Goal: Feedback & Contribution: Contribute content

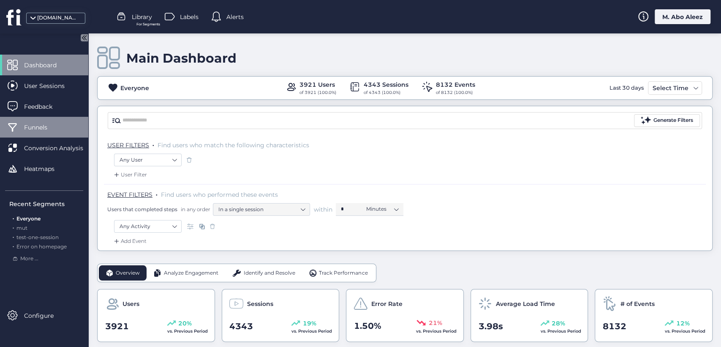
click at [71, 117] on div "Funnels" at bounding box center [44, 127] width 88 height 21
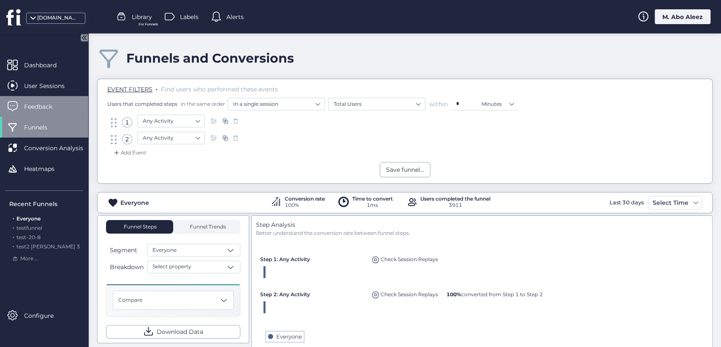
click at [70, 99] on div "Feedback" at bounding box center [44, 106] width 88 height 21
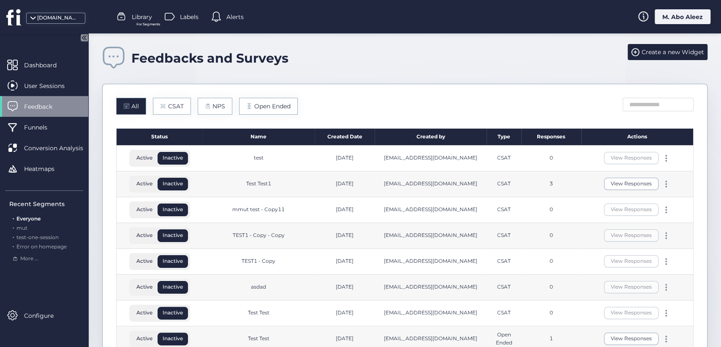
scroll to position [47, 0]
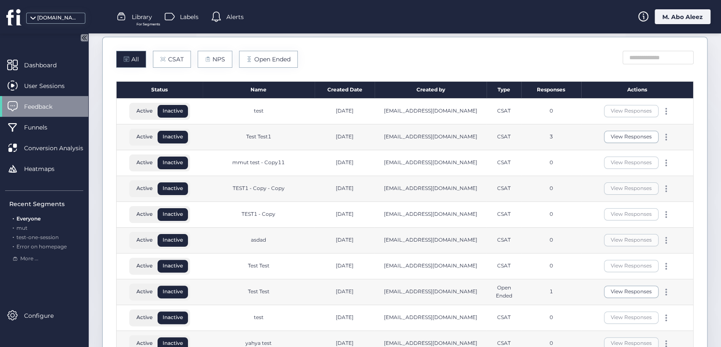
drag, startPoint x: 560, startPoint y: 134, endPoint x: 543, endPoint y: 135, distance: 16.9
click at [543, 135] on div "3" at bounding box center [552, 137] width 60 height 26
click at [604, 141] on button "View Responses" at bounding box center [631, 137] width 55 height 12
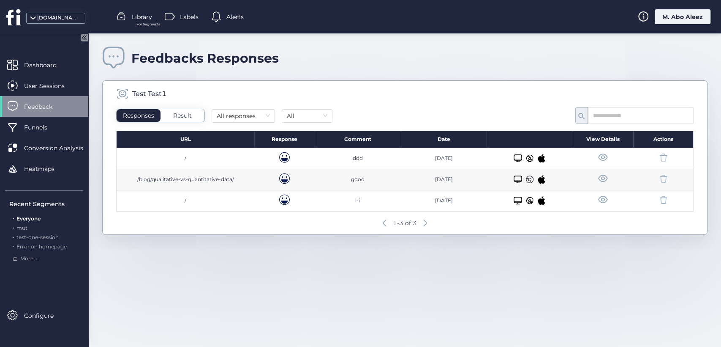
click at [30, 112] on div "Feedback" at bounding box center [44, 106] width 88 height 21
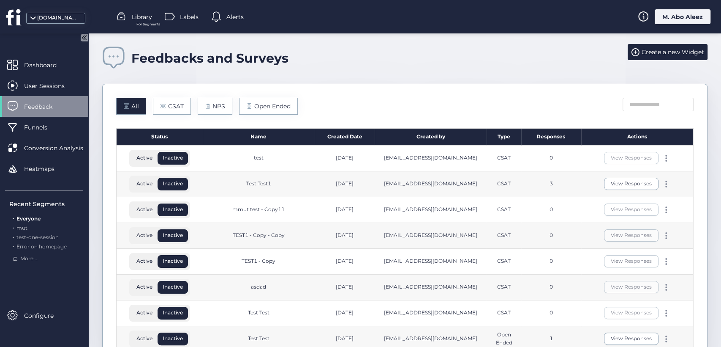
drag, startPoint x: 551, startPoint y: 185, endPoint x: 545, endPoint y: 182, distance: 6.6
click at [542, 182] on div "3" at bounding box center [552, 184] width 60 height 26
click at [616, 180] on button "View Responses" at bounding box center [631, 184] width 55 height 12
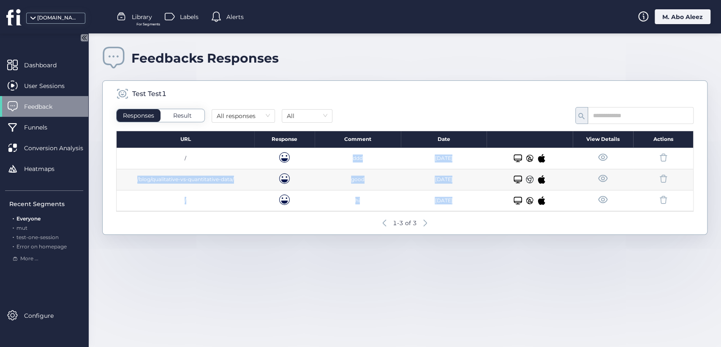
drag, startPoint x: 268, startPoint y: 150, endPoint x: 575, endPoint y: 207, distance: 311.7
click at [575, 207] on div "/ ddd Apr 19, 25 Desktop/Laptop /blog/qualitative-vs-quantitative-data/ good Ap…" at bounding box center [405, 179] width 577 height 63
click at [34, 112] on div "Feedback" at bounding box center [44, 106] width 88 height 21
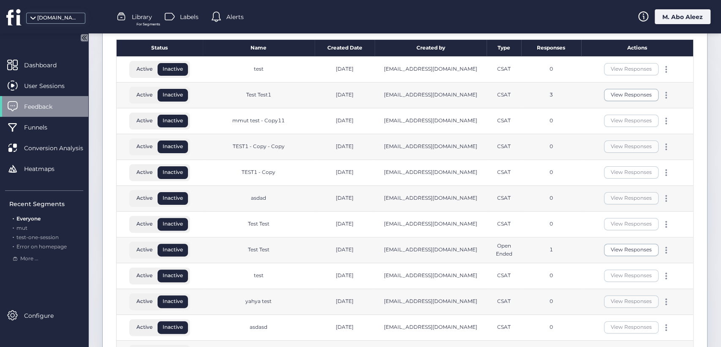
scroll to position [94, 0]
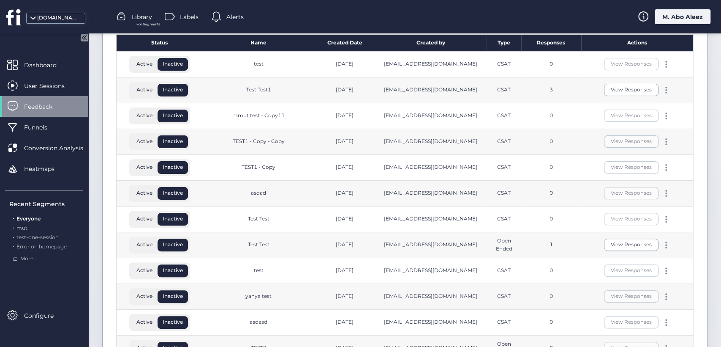
click at [597, 242] on div "View Responses" at bounding box center [638, 245] width 112 height 26
click at [609, 242] on button "View Responses" at bounding box center [631, 244] width 55 height 12
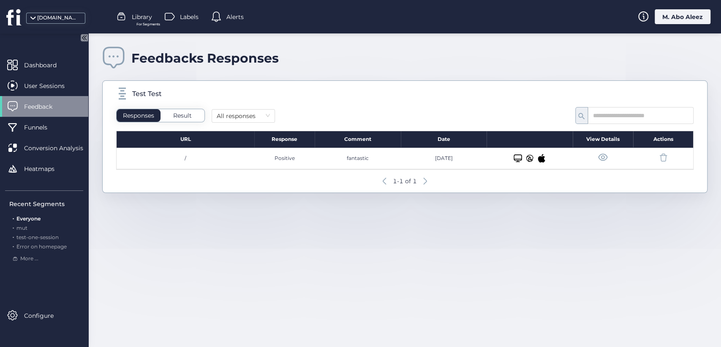
drag, startPoint x: 419, startPoint y: 152, endPoint x: 465, endPoint y: 158, distance: 46.9
click at [465, 158] on div "Sep 20, 24" at bounding box center [444, 158] width 86 height 21
click at [60, 102] on span "Feedback" at bounding box center [44, 106] width 41 height 9
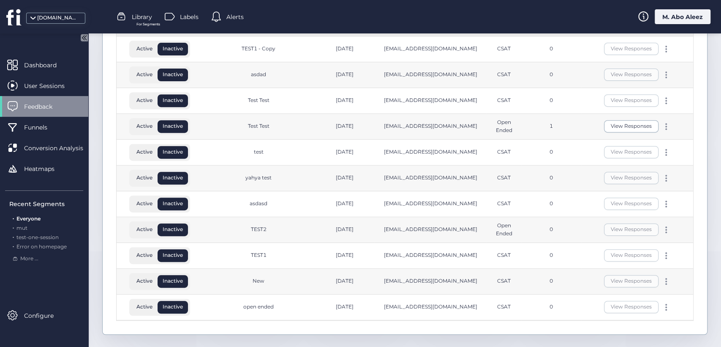
scroll to position [71, 0]
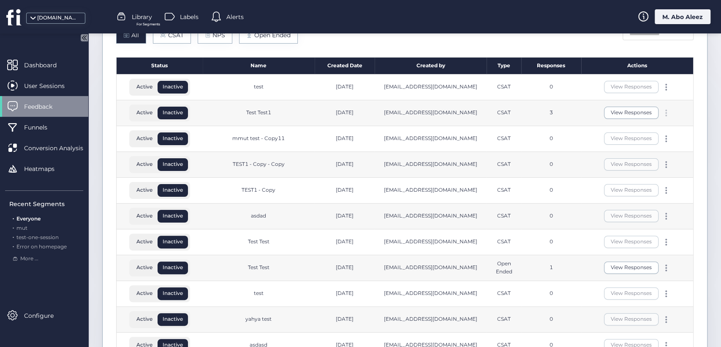
click at [662, 112] on div at bounding box center [666, 112] width 8 height 7
click at [613, 98] on div "Edit" at bounding box center [620, 98] width 41 height 9
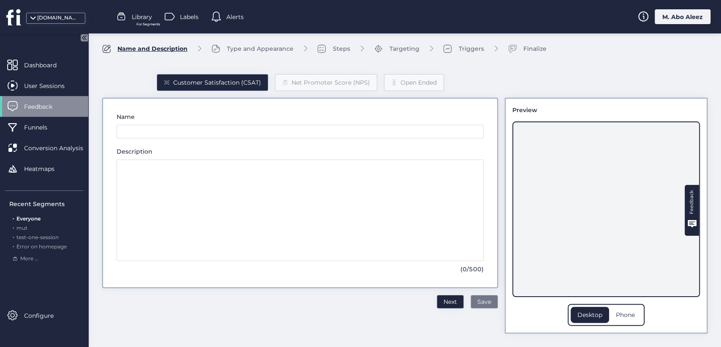
scroll to position [3, 0]
type input "**********"
type textarea "**********"
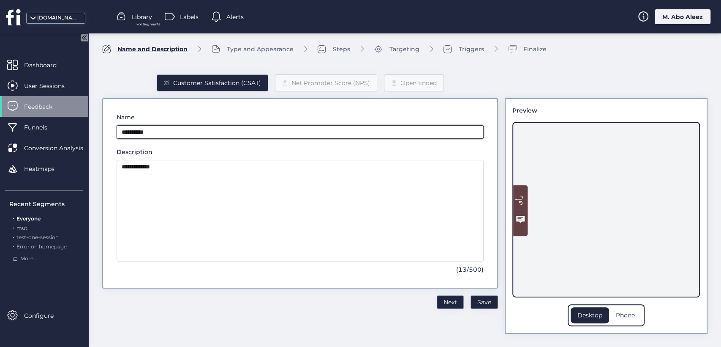
click at [189, 131] on input "**********" at bounding box center [300, 132] width 367 height 14
type input "**********"
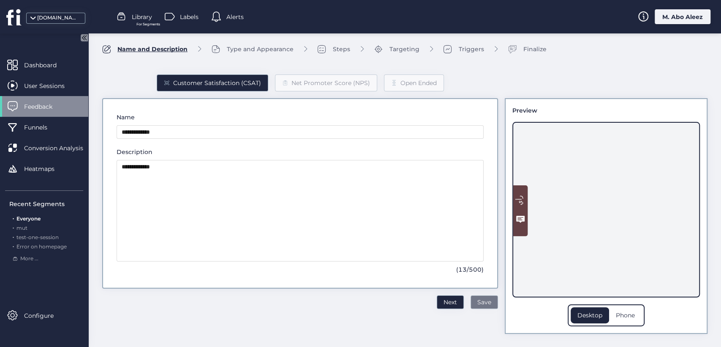
click at [478, 301] on span "Save" at bounding box center [485, 301] width 14 height 9
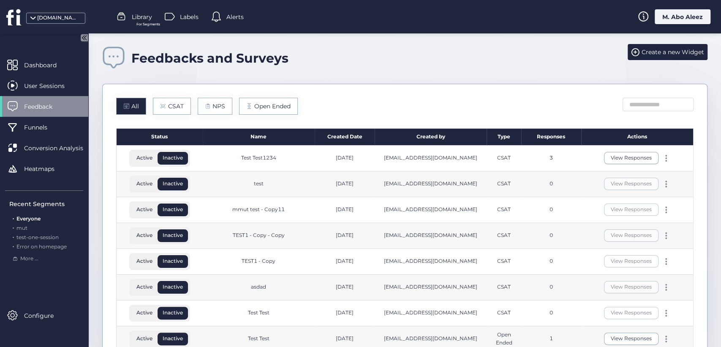
drag, startPoint x: 282, startPoint y: 158, endPoint x: 240, endPoint y: 158, distance: 42.3
click at [240, 158] on div "Test Test1234" at bounding box center [259, 158] width 112 height 26
drag, startPoint x: 545, startPoint y: 159, endPoint x: 535, endPoint y: 159, distance: 10.1
click at [535, 159] on div "3" at bounding box center [552, 158] width 60 height 26
click at [662, 160] on div at bounding box center [666, 158] width 8 height 7
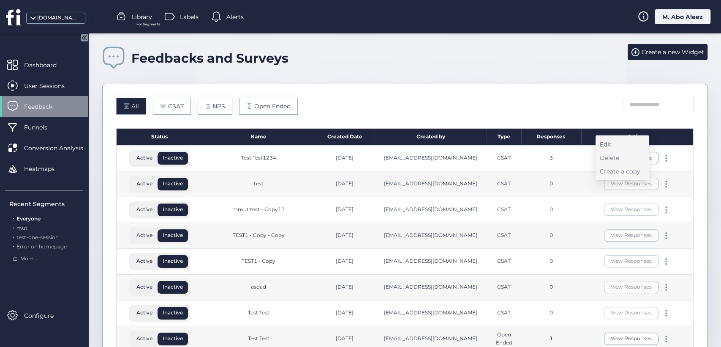
click at [615, 144] on div "Edit" at bounding box center [620, 143] width 41 height 9
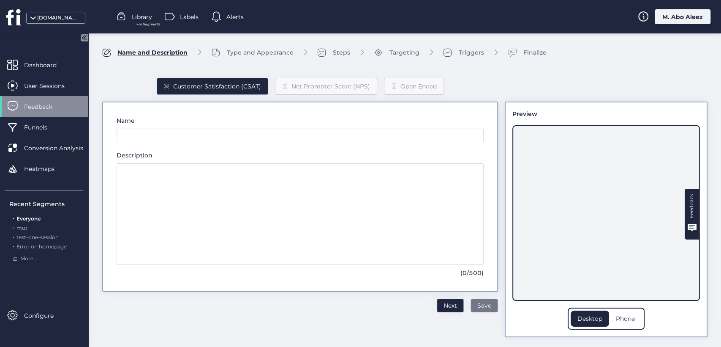
type input "**********"
type textarea "**********"
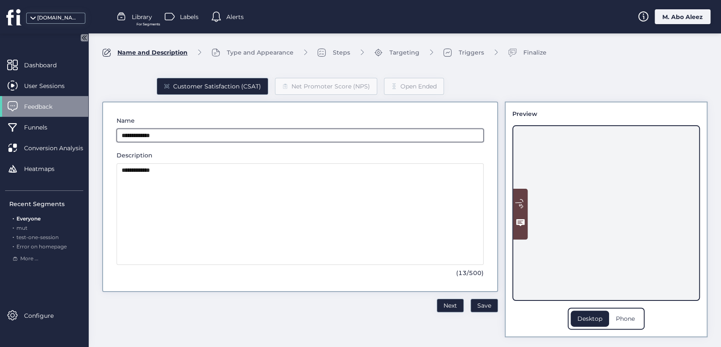
click at [169, 136] on input "**********" at bounding box center [300, 135] width 367 height 14
type input "**********"
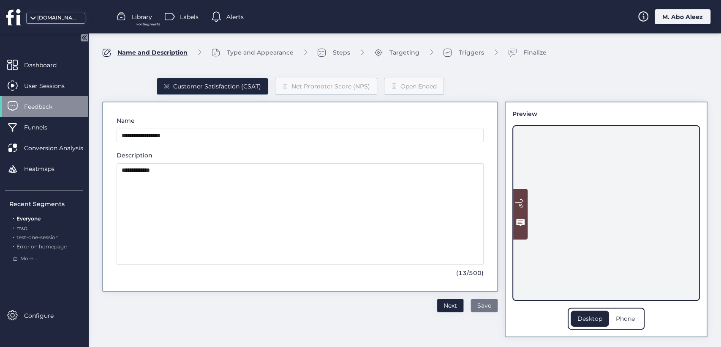
click at [483, 306] on span "Save" at bounding box center [485, 304] width 14 height 9
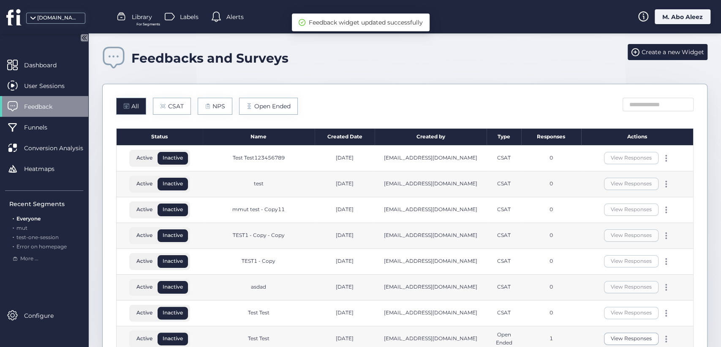
drag, startPoint x: 541, startPoint y: 154, endPoint x: 554, endPoint y: 158, distance: 13.5
click at [554, 158] on div "0" at bounding box center [552, 158] width 60 height 26
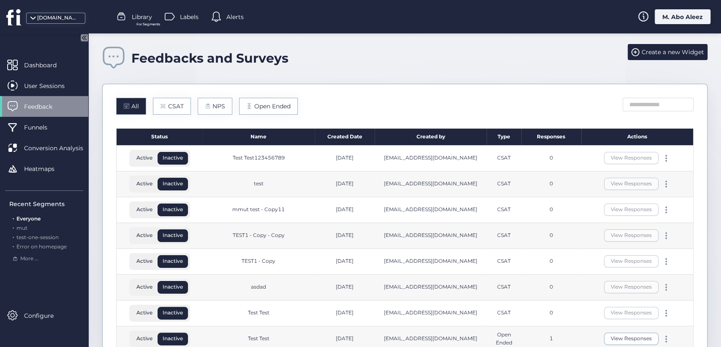
drag, startPoint x: 290, startPoint y: 154, endPoint x: 224, endPoint y: 158, distance: 66.0
click at [224, 158] on div "Test Test123456789" at bounding box center [259, 158] width 112 height 26
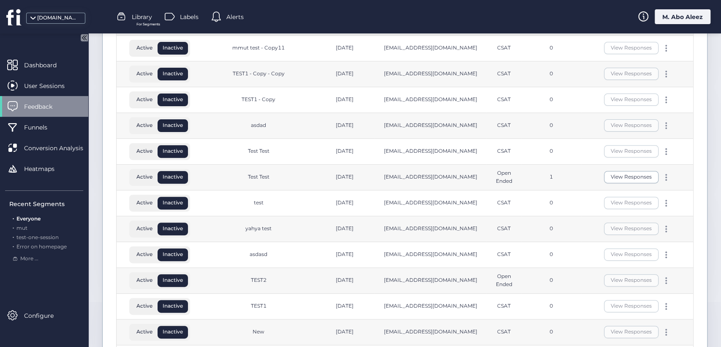
scroll to position [188, 0]
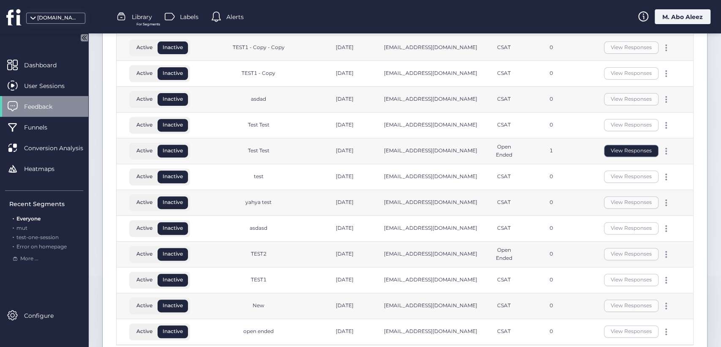
click at [625, 147] on button "View Responses" at bounding box center [631, 151] width 55 height 12
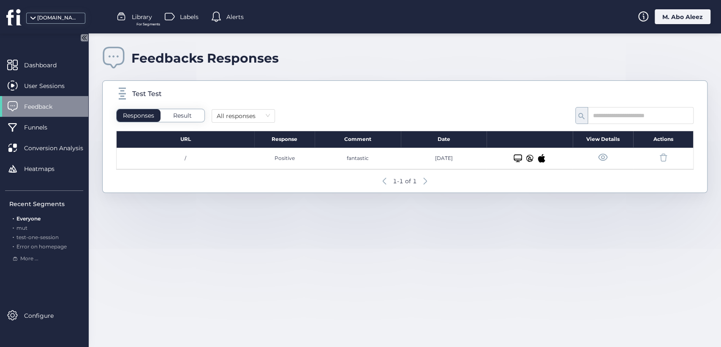
click at [41, 104] on span "Feedback" at bounding box center [44, 106] width 41 height 9
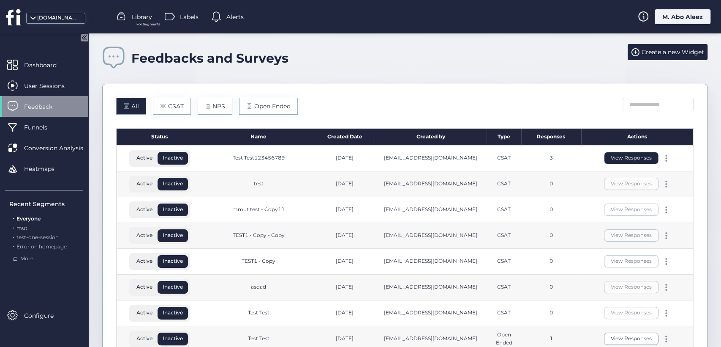
click at [620, 153] on button "View Responses" at bounding box center [631, 158] width 55 height 12
